Goal: Check status: Check status

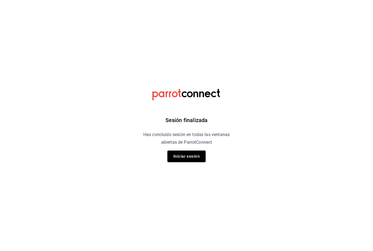
click at [193, 158] on button "Iniciar sesión" at bounding box center [187, 155] width 38 height 11
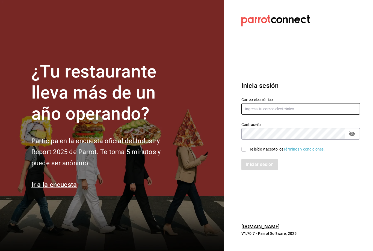
click at [284, 114] on input "text" at bounding box center [301, 108] width 119 height 11
type input "cjuareze97@gmail.com"
click at [246, 151] on input "He leído y acepto los Términos y condiciones." at bounding box center [244, 148] width 5 height 5
checkbox input "true"
click at [257, 170] on button "Iniciar sesión" at bounding box center [260, 163] width 37 height 11
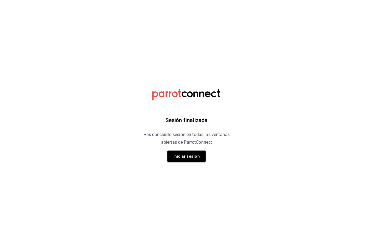
click at [195, 159] on button "Iniciar sesión" at bounding box center [187, 155] width 38 height 11
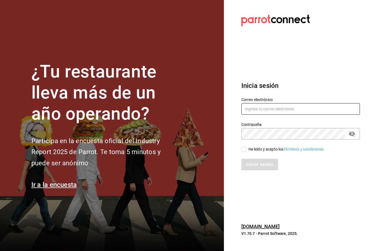
click at [273, 114] on input "text" at bounding box center [301, 108] width 119 height 11
type input "[EMAIL_ADDRESS][DOMAIN_NAME]"
click at [245, 151] on input "He leído y acepto los Términos y condiciones." at bounding box center [244, 148] width 5 height 5
checkbox input "true"
click at [256, 170] on button "Iniciar sesión" at bounding box center [260, 163] width 37 height 11
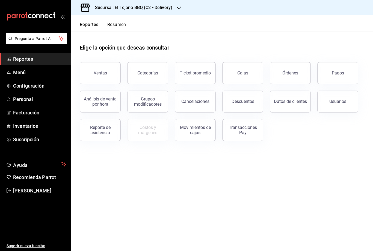
click at [107, 130] on div "Reporte de asistencia" at bounding box center [100, 130] width 34 height 10
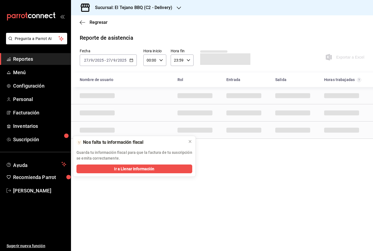
click at [189, 139] on icon at bounding box center [190, 141] width 4 height 4
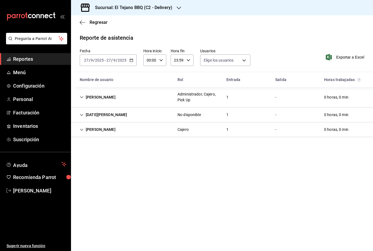
type input "f0b568a6-96b3-489b-b2a0-6da1ae9802a9,01b08241-3dae-4101-af63-6a3a9a3348ff,855b2…"
click at [119, 62] on input "2025" at bounding box center [122, 60] width 9 height 4
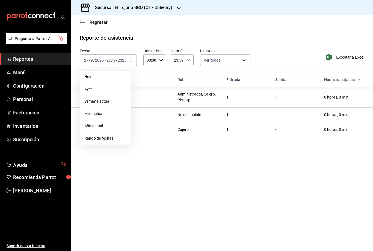
click at [114, 140] on span "Rango de fechas" at bounding box center [105, 138] width 42 height 6
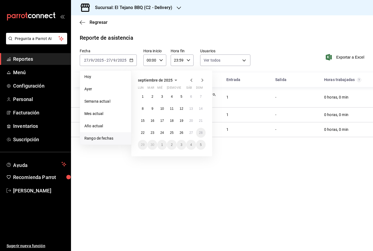
click at [163, 134] on abbr "24" at bounding box center [162, 133] width 4 height 4
click at [160, 131] on button "24" at bounding box center [162, 133] width 10 height 10
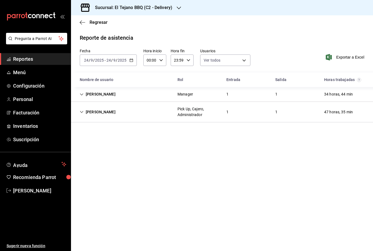
click at [172, 5] on div "Sucursal: El Tejano BBQ (C2 - Delivery)" at bounding box center [129, 7] width 108 height 15
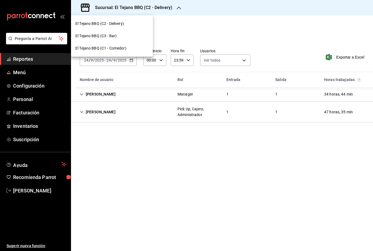
click at [134, 48] on div "El Tejano BBQ (C1 - Comedor)" at bounding box center [111, 48] width 73 height 6
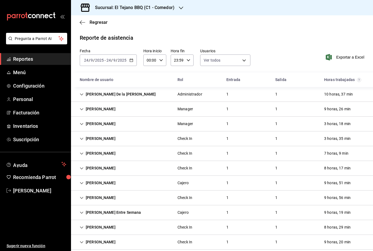
click at [123, 65] on div "2025-09-24 24 / 9 / 2025 - 2025-09-24 24 / 9 / 2025" at bounding box center [108, 59] width 57 height 11
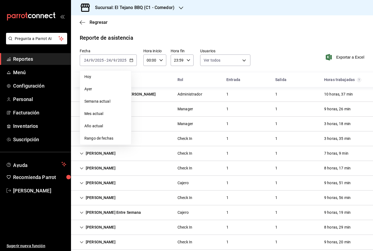
click at [122, 136] on span "Rango de fechas" at bounding box center [105, 138] width 42 height 6
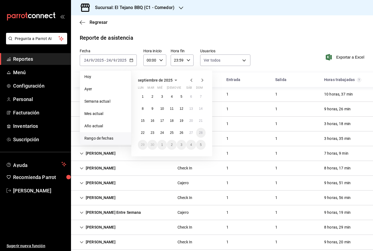
click at [165, 133] on button "24" at bounding box center [162, 133] width 10 height 10
click at [163, 132] on abbr "24" at bounding box center [162, 133] width 4 height 4
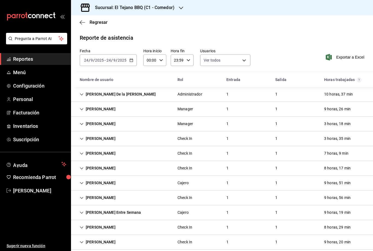
click at [86, 109] on div "Raymundo Garcia" at bounding box center [97, 109] width 45 height 10
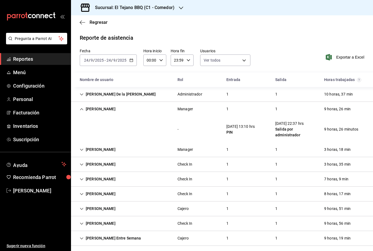
click at [84, 110] on div "Raymundo Garcia" at bounding box center [97, 109] width 45 height 10
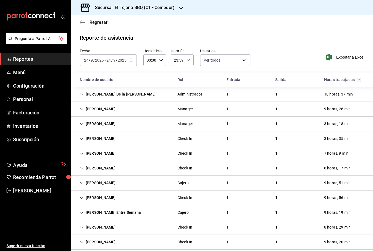
click at [82, 108] on icon "Cell" at bounding box center [82, 109] width 4 height 4
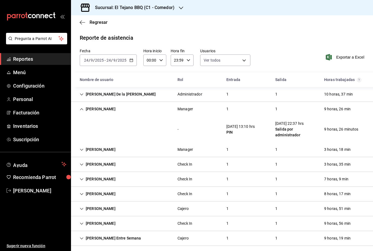
click at [93, 58] on input "9" at bounding box center [91, 60] width 3 height 4
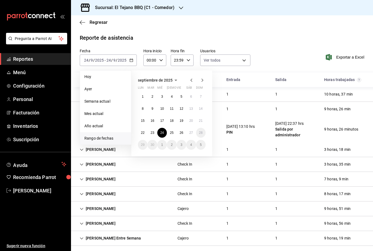
click at [174, 131] on abbr "25" at bounding box center [172, 133] width 4 height 4
click at [170, 128] on button "25" at bounding box center [172, 133] width 10 height 10
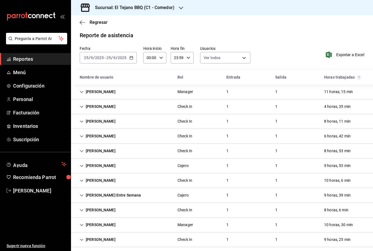
scroll to position [4, 0]
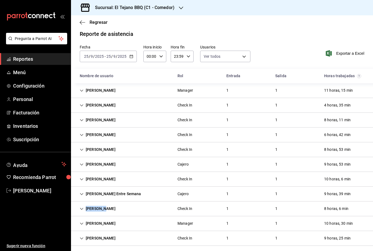
click at [107, 231] on div "Aurelio Peregrina Check In 1 1 9 horas, 25 min" at bounding box center [222, 238] width 302 height 15
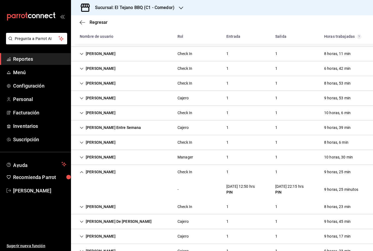
scroll to position [72, 0]
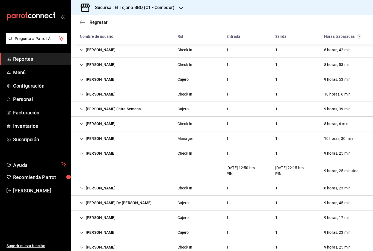
click at [81, 152] on icon "Cell" at bounding box center [81, 153] width 3 height 2
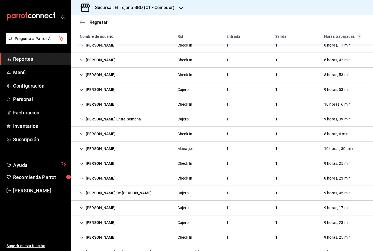
click at [83, 188] on div "Geovanny De Jesus Ortiz Montalvo" at bounding box center [115, 193] width 81 height 10
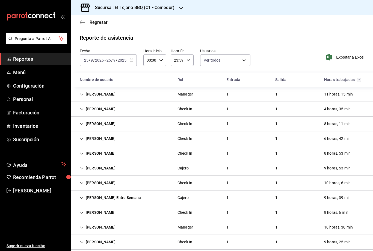
scroll to position [0, 0]
click at [97, 58] on input "2025" at bounding box center [99, 60] width 9 height 4
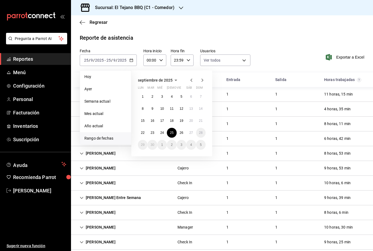
click at [186, 128] on button "26" at bounding box center [182, 133] width 10 height 10
click at [182, 128] on button "26" at bounding box center [182, 133] width 10 height 10
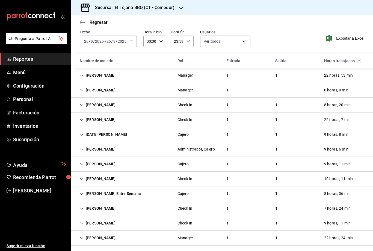
scroll to position [19, 0]
click at [84, 70] on div "Raymundo Garcia" at bounding box center [97, 75] width 45 height 10
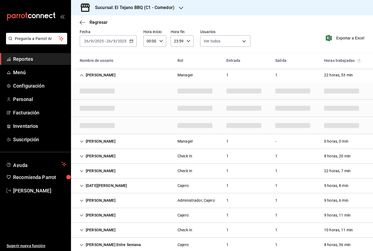
click at [86, 151] on div "Elizeth Solis" at bounding box center [97, 156] width 45 height 10
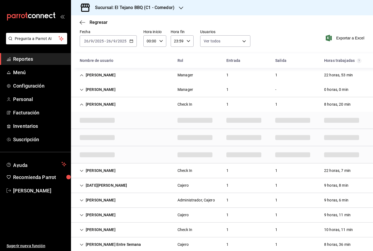
click at [85, 165] on div "Mauro Caamal" at bounding box center [97, 170] width 45 height 10
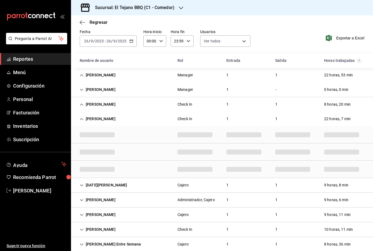
click at [80, 183] on icon "Cell" at bounding box center [82, 185] width 4 height 4
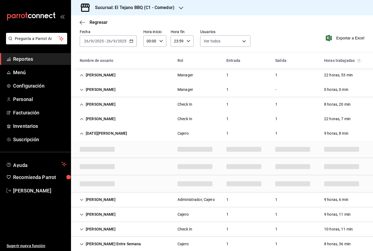
click at [80, 227] on icon "Cell" at bounding box center [82, 229] width 4 height 4
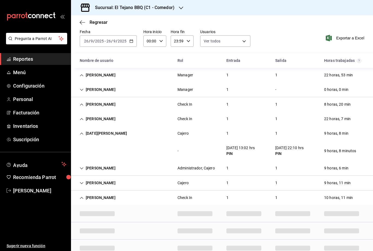
click at [81, 196] on icon "Cell" at bounding box center [82, 198] width 4 height 4
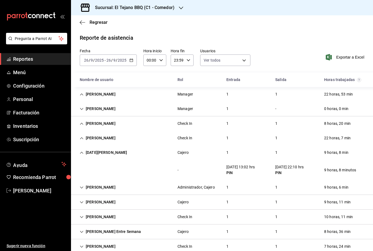
scroll to position [0, 0]
click at [93, 54] on div "2025-09-26 26 / 9 / 2025 - 2025-09-26 26 / 9 / 2025" at bounding box center [108, 59] width 57 height 11
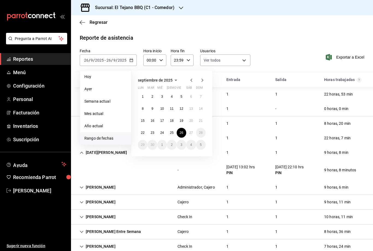
click at [191, 131] on abbr "27" at bounding box center [191, 133] width 4 height 4
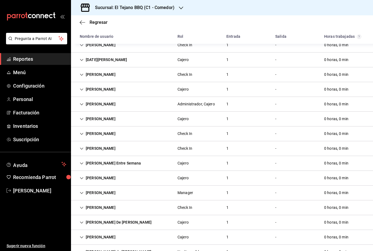
scroll to position [93, 0]
click at [95, 200] on div "Aurelio Peregrina Check In 1 - 0 horas, 0 min" at bounding box center [222, 207] width 302 height 15
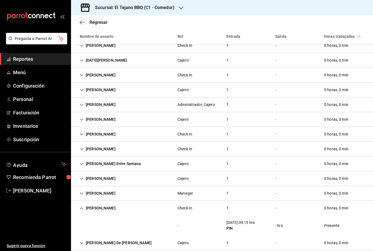
click at [83, 188] on div "Mauricio Daniel Ramirez Chavez" at bounding box center [97, 193] width 45 height 10
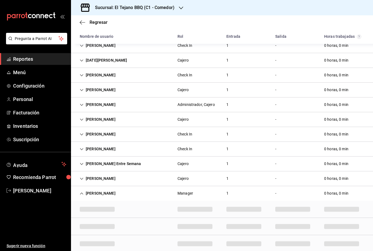
click at [84, 188] on div "Mauricio Daniel Ramirez Chavez" at bounding box center [97, 193] width 45 height 10
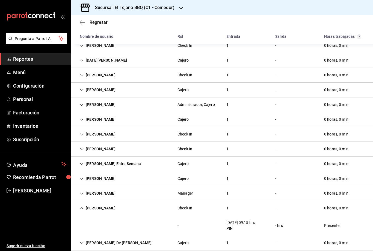
click at [82, 207] on icon "Cell" at bounding box center [81, 208] width 3 height 2
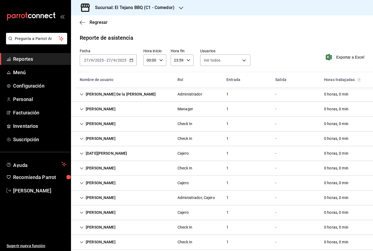
scroll to position [0, 0]
click at [115, 58] on input "9" at bounding box center [114, 60] width 3 height 4
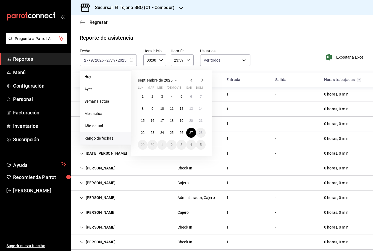
click at [172, 128] on button "25" at bounding box center [172, 133] width 10 height 10
click at [174, 131] on abbr "25" at bounding box center [172, 133] width 4 height 4
